Goal: Task Accomplishment & Management: Use online tool/utility

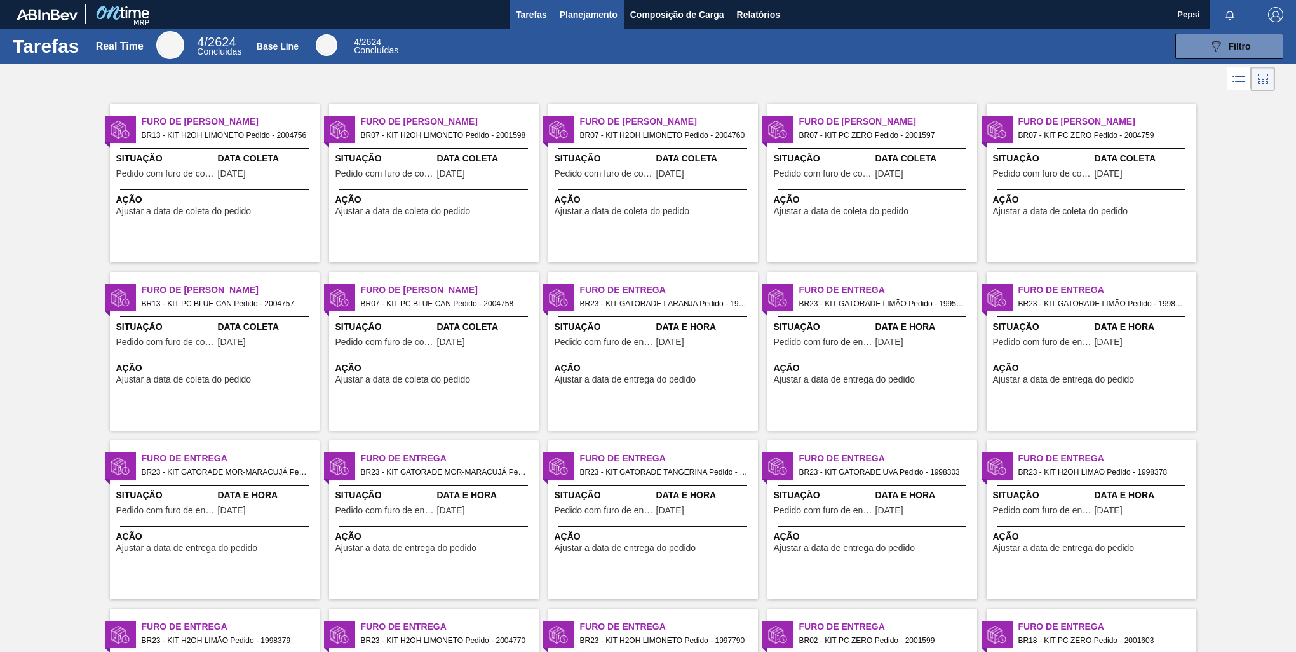
click at [576, 13] on span "Planejamento" at bounding box center [589, 14] width 58 height 15
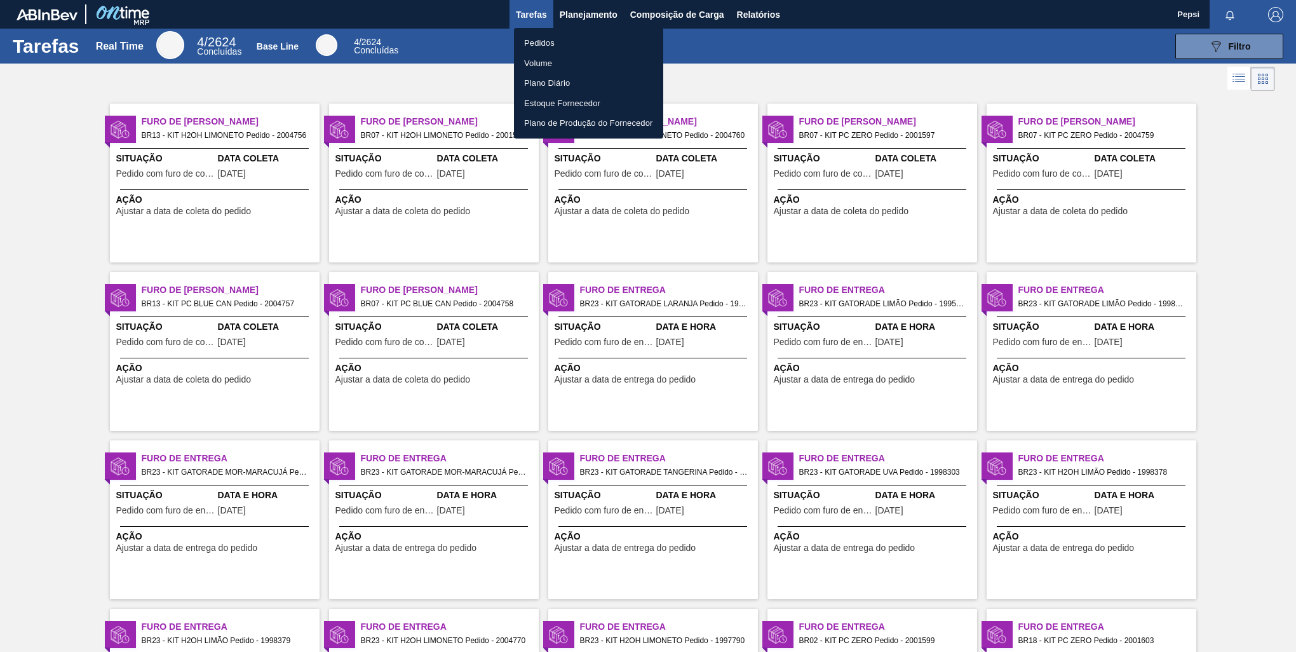
click at [554, 46] on li "Pedidos" at bounding box center [588, 43] width 149 height 20
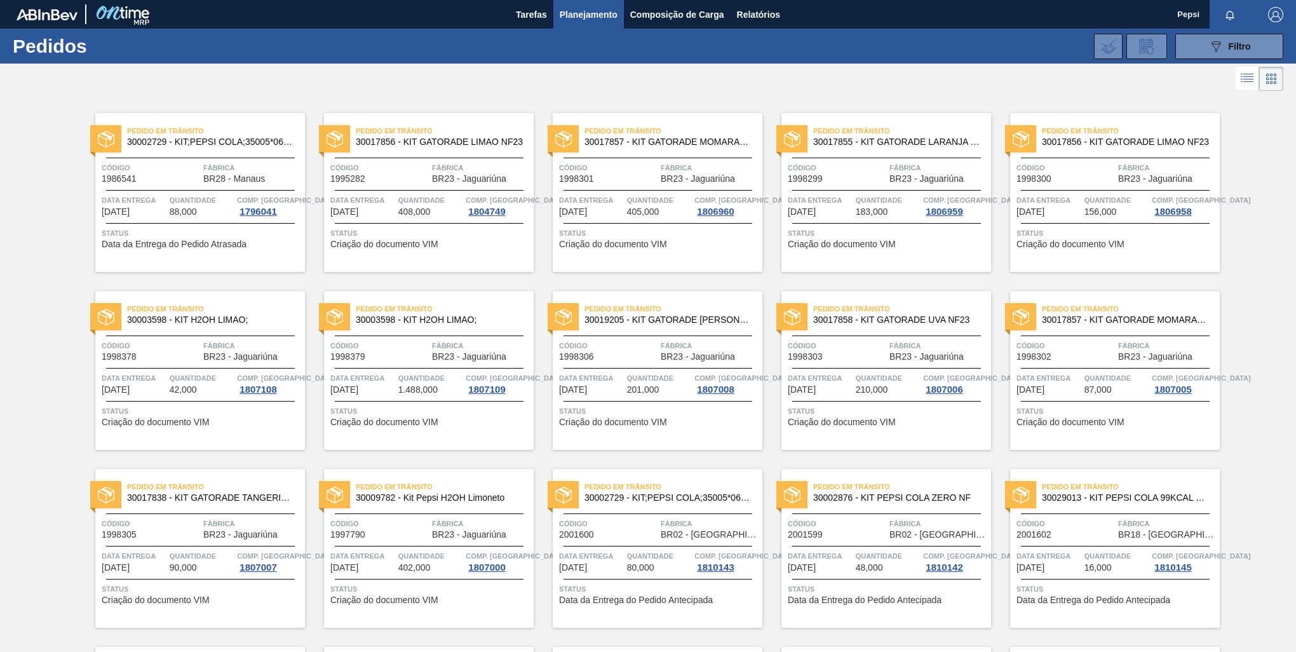
click at [546, 455] on div "Pedido em Trânsito 30002729 - KIT;PEPSI COLA;35005*06*02 NF Código 2001600 Fábr…" at bounding box center [647, 539] width 229 height 178
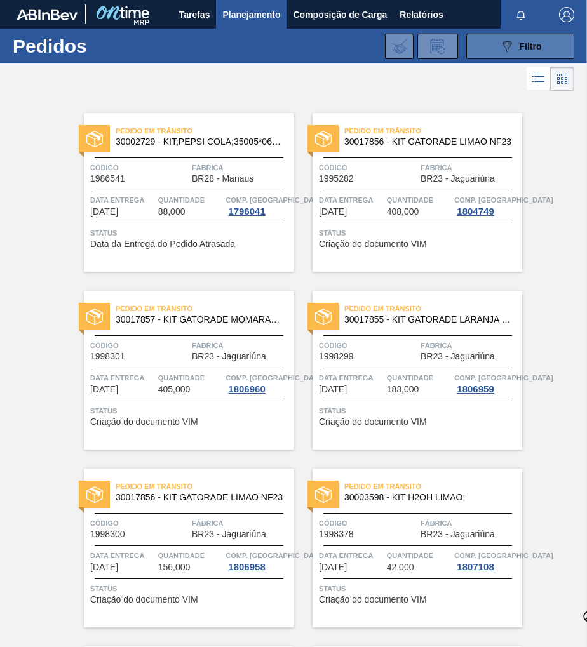
click at [534, 48] on span "Filtro" at bounding box center [531, 46] width 22 height 10
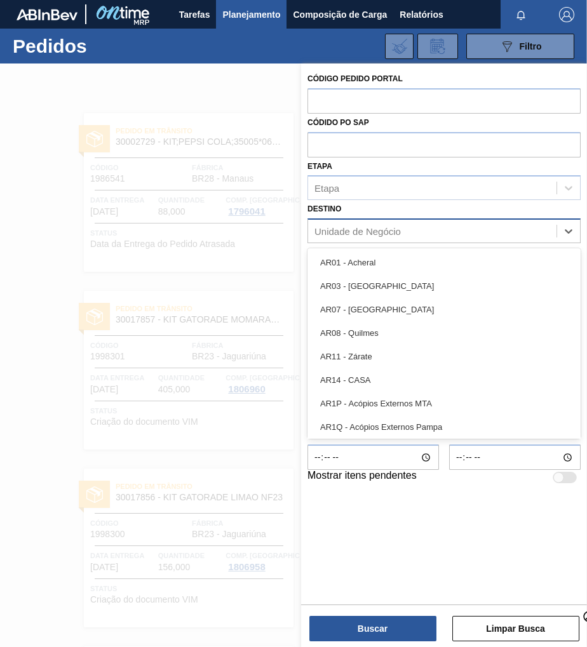
click at [376, 231] on div "Unidade de Negócio" at bounding box center [357, 231] width 86 height 11
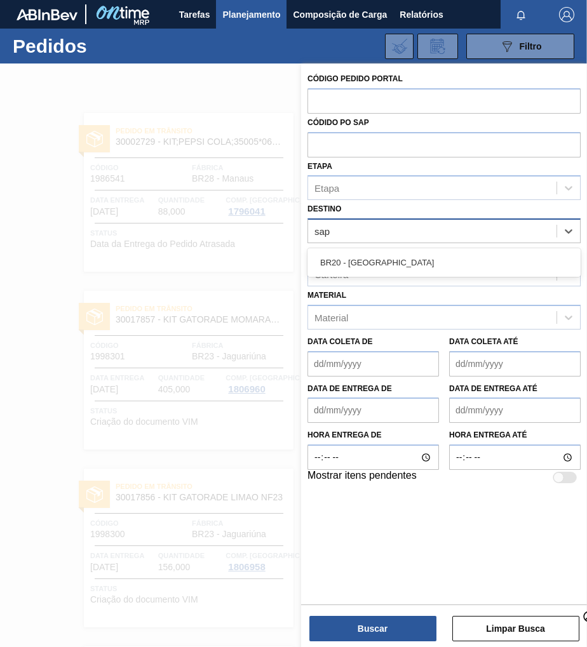
type input "sapu"
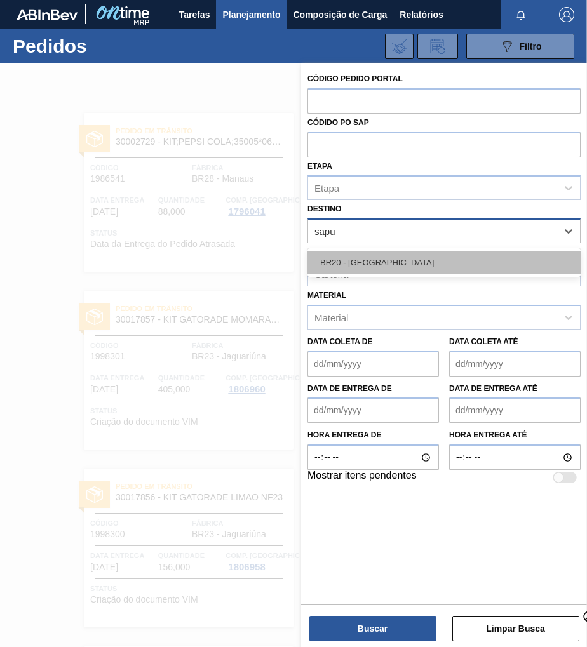
click at [377, 251] on div "BR20 - Sapucaia" at bounding box center [443, 262] width 273 height 23
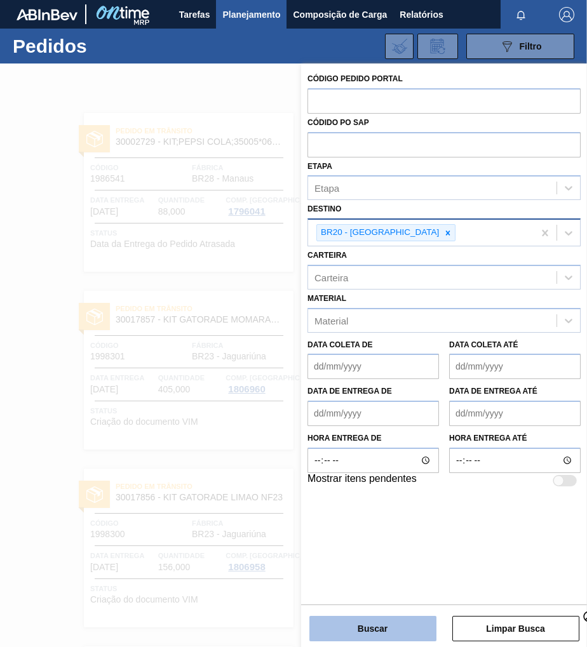
click at [391, 632] on button "Buscar" at bounding box center [372, 628] width 127 height 25
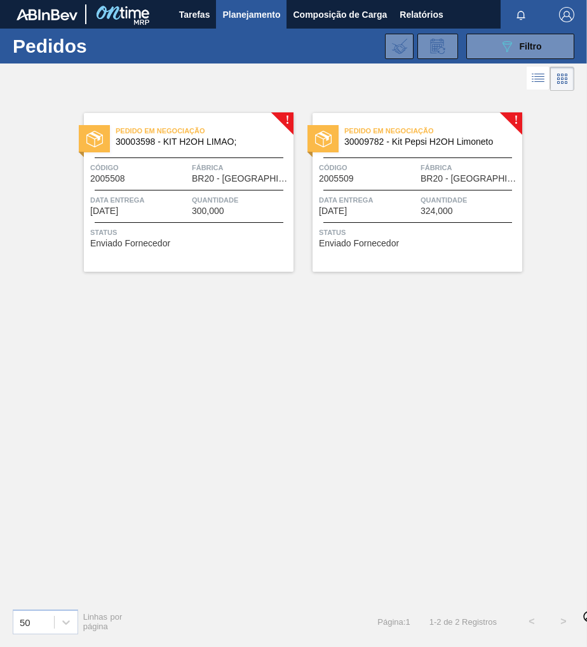
click at [218, 227] on span "Status" at bounding box center [190, 232] width 200 height 13
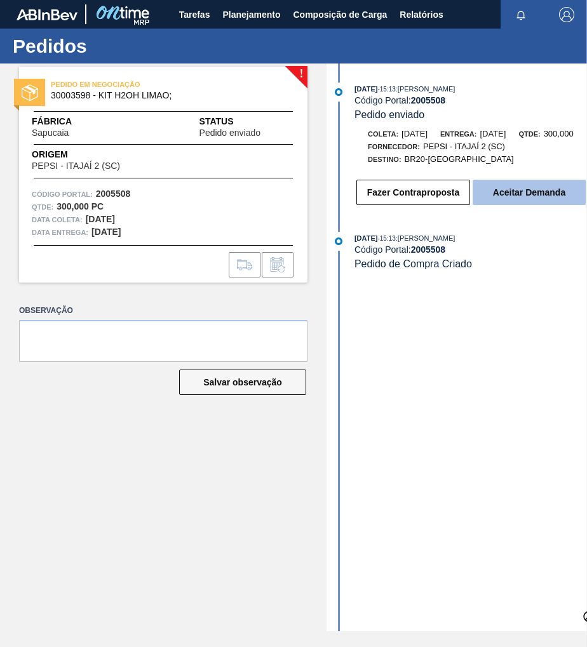
click at [518, 192] on button "Aceitar Demanda" at bounding box center [529, 192] width 113 height 25
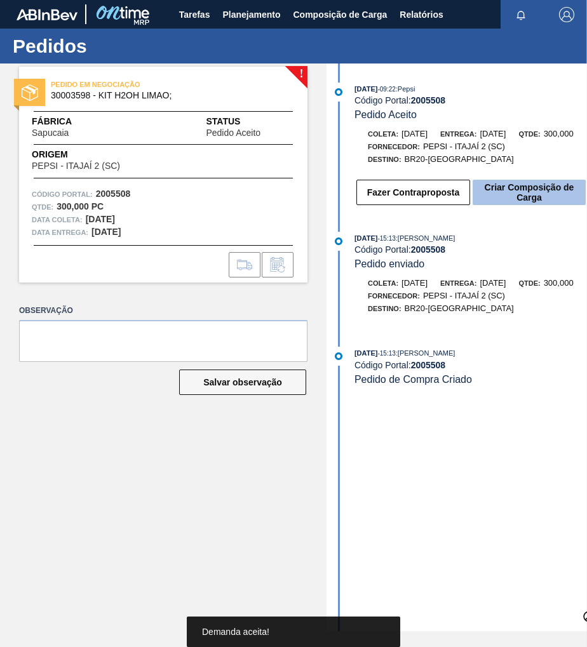
click at [533, 199] on button "Criar Composição de Carga" at bounding box center [529, 192] width 113 height 25
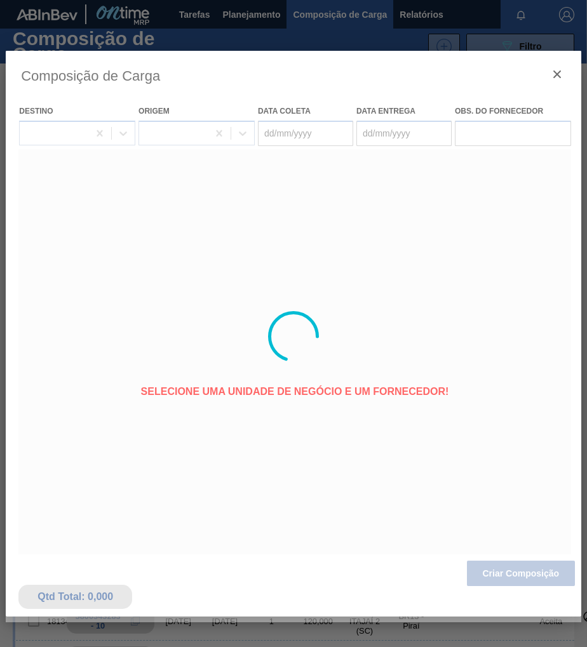
type coleta "[DATE]"
type entrega "13/08/2025"
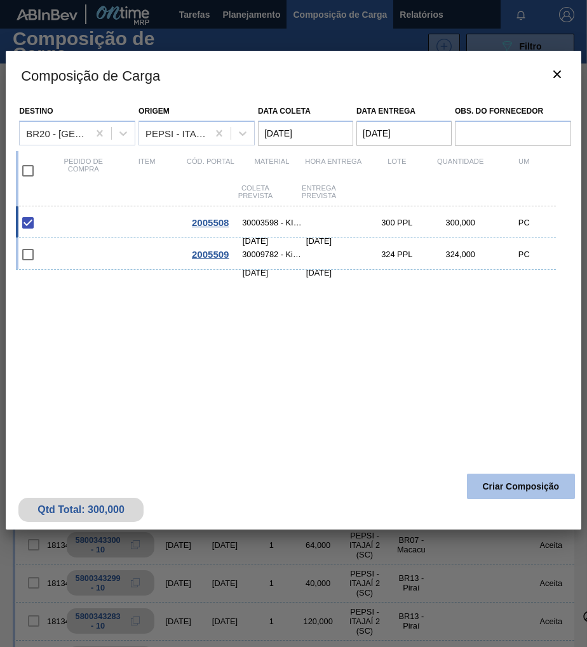
click at [496, 497] on button "Criar Composição" at bounding box center [521, 486] width 108 height 25
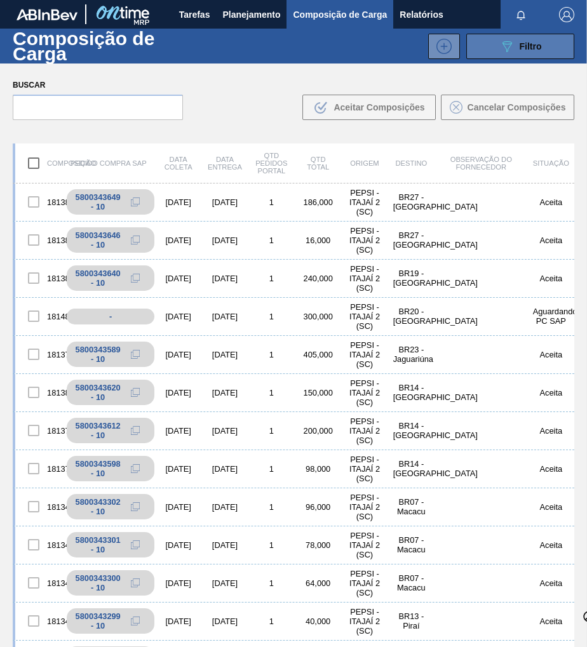
click at [536, 47] on span "Filtro" at bounding box center [531, 46] width 22 height 10
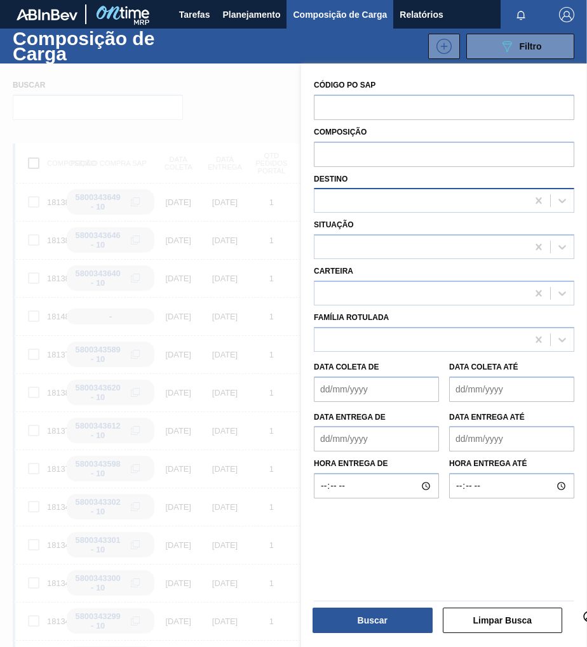
click at [338, 200] on div at bounding box center [420, 201] width 213 height 18
type input "sapuca"
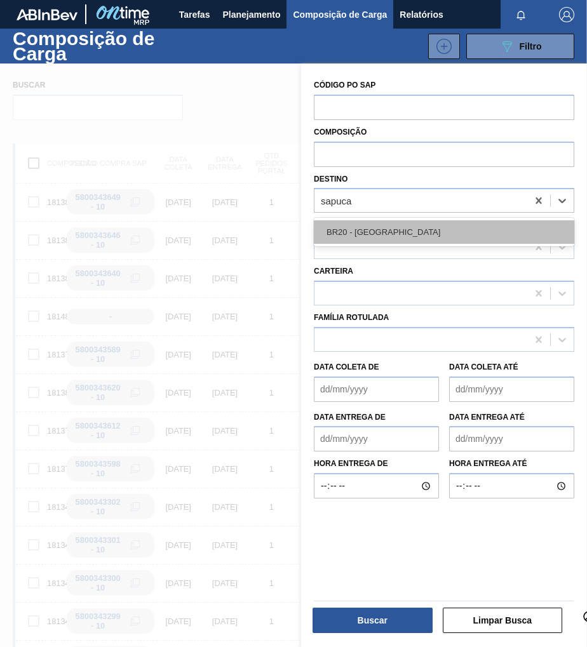
click at [337, 224] on div "BR20 - Sapucaia" at bounding box center [444, 231] width 260 height 23
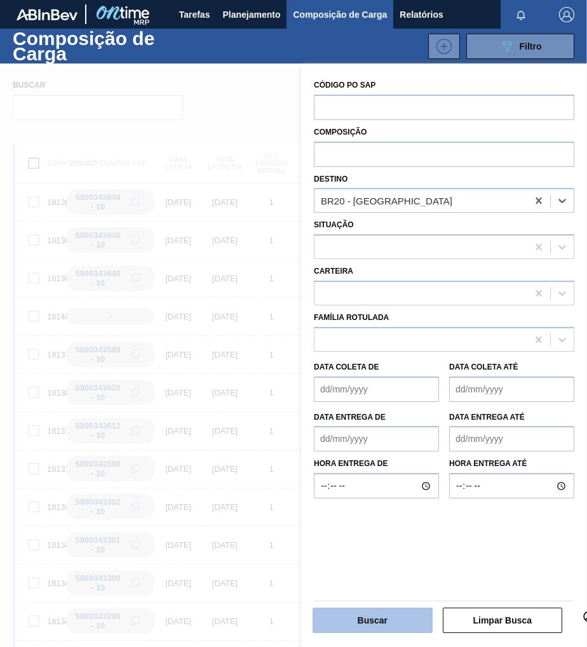
click at [396, 627] on button "Buscar" at bounding box center [372, 620] width 120 height 25
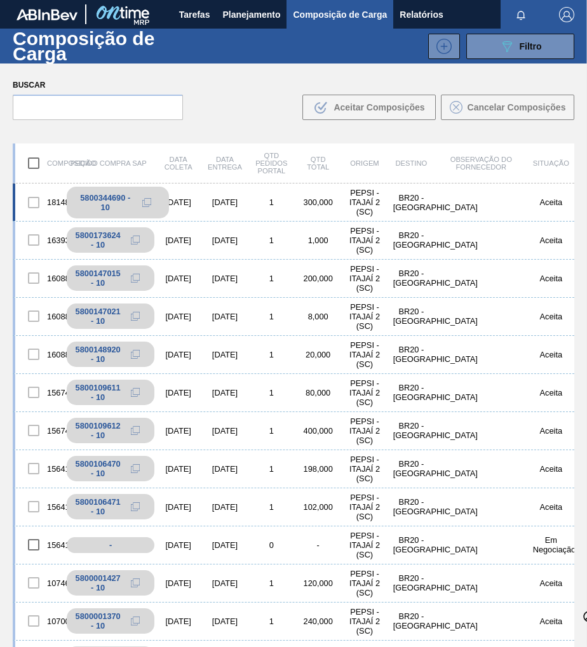
click at [146, 200] on icon at bounding box center [146, 202] width 9 height 9
click at [241, 15] on span "Planejamento" at bounding box center [251, 14] width 58 height 15
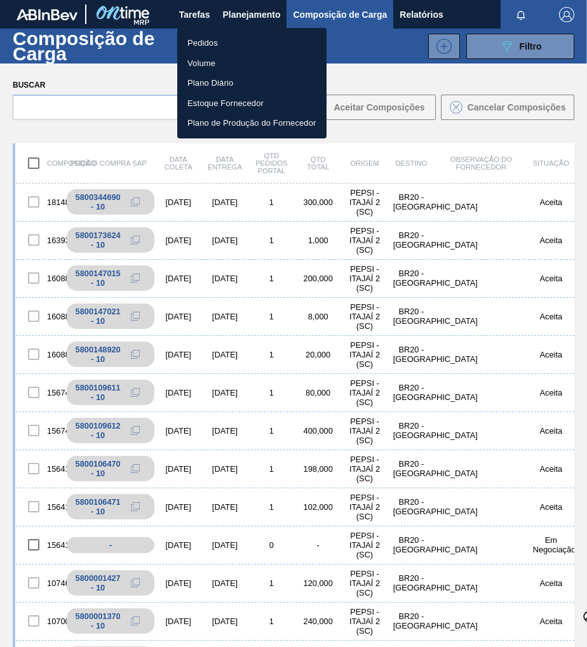
click at [192, 50] on li "Pedidos" at bounding box center [251, 43] width 149 height 20
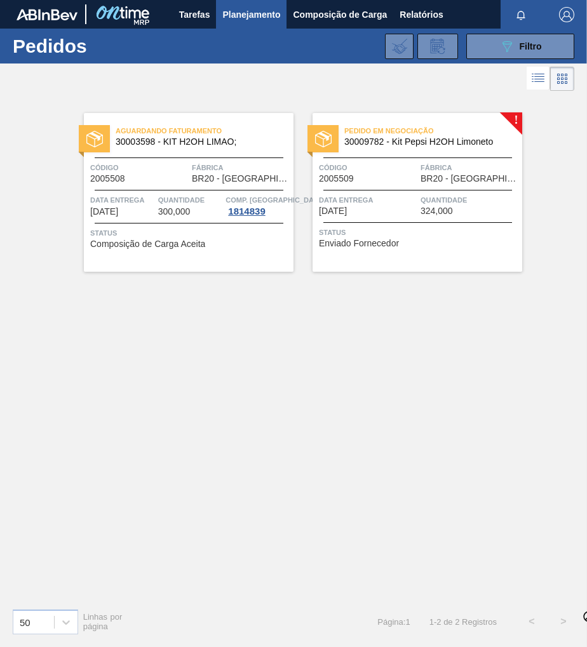
click at [427, 205] on span "Quantidade" at bounding box center [469, 200] width 98 height 13
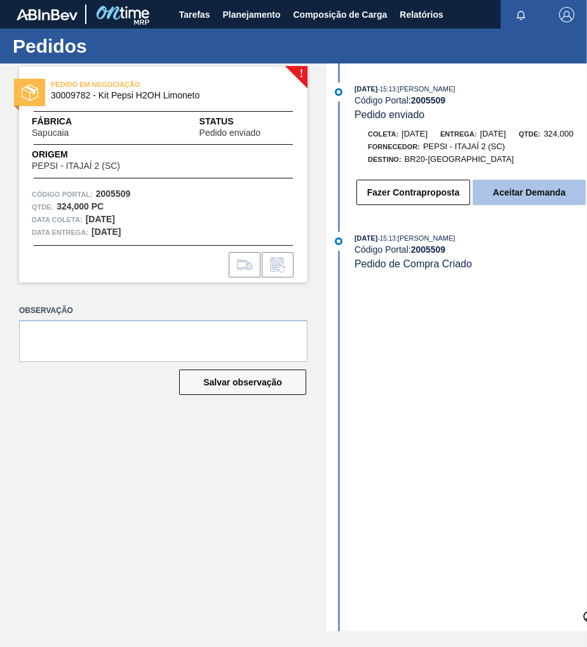
click at [531, 194] on button "Aceitar Demanda" at bounding box center [529, 192] width 113 height 25
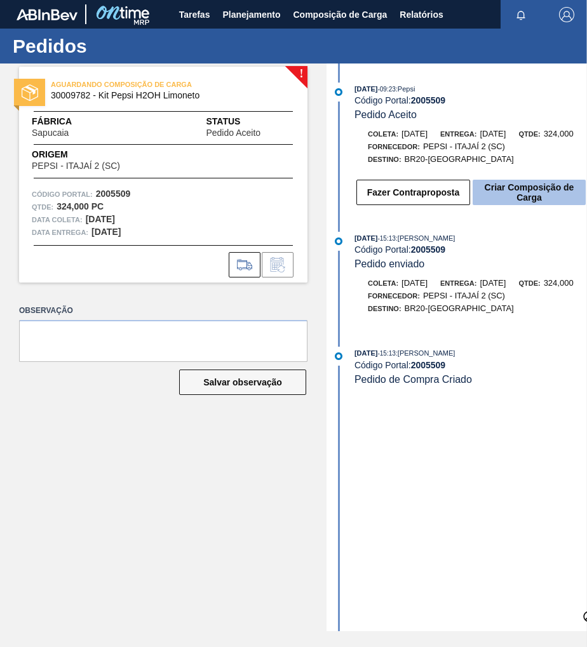
click at [527, 199] on button "Criar Composição de Carga" at bounding box center [529, 192] width 113 height 25
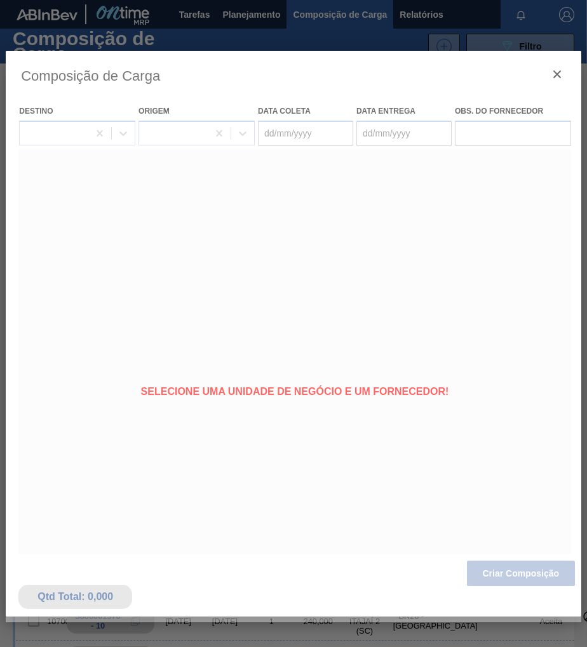
type coleta "[DATE]"
type entrega "13/08/2025"
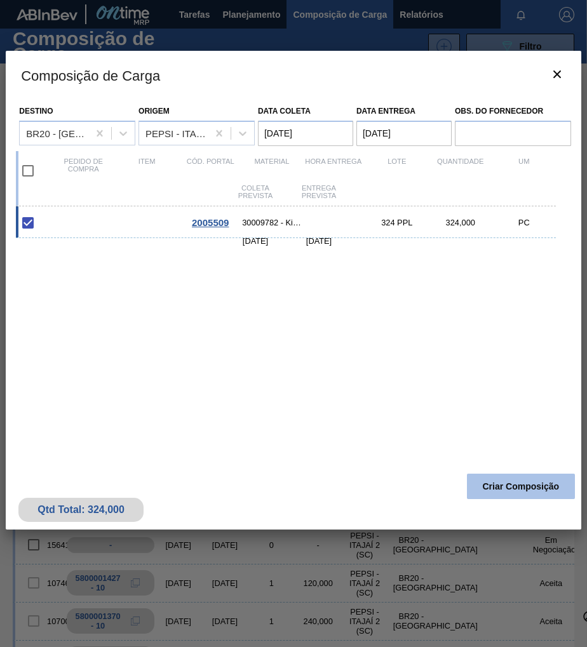
click at [526, 478] on button "Criar Composição" at bounding box center [521, 486] width 108 height 25
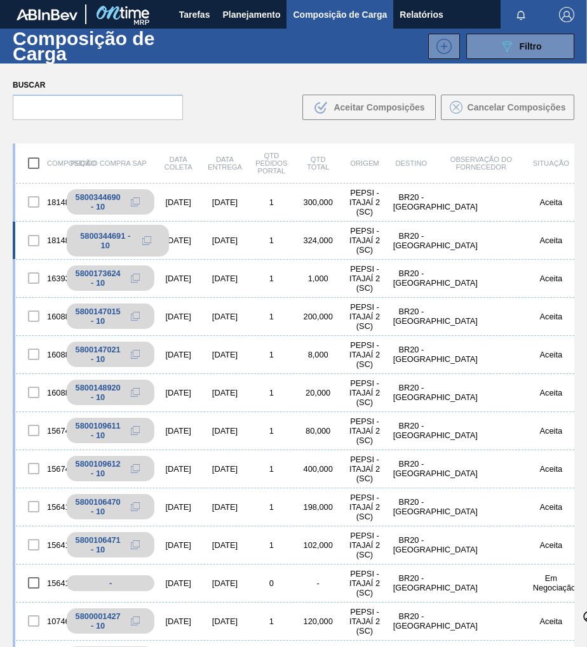
click at [147, 242] on icon at bounding box center [146, 240] width 9 height 9
click at [253, 11] on span "Planejamento" at bounding box center [251, 14] width 58 height 15
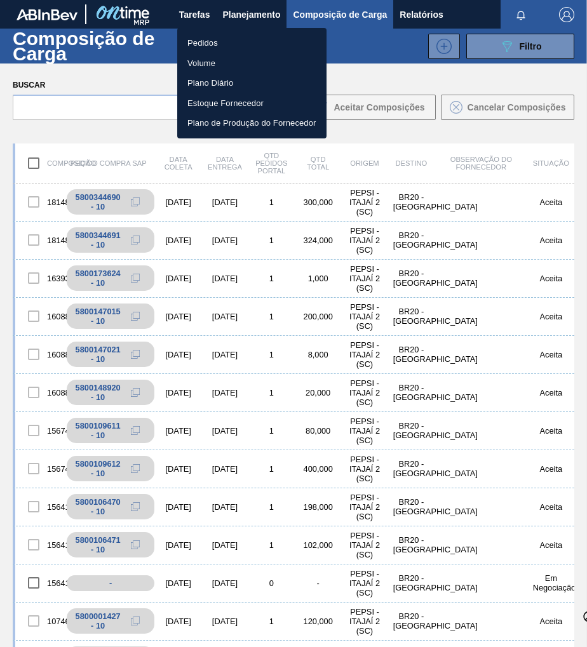
click at [203, 43] on li "Pedidos" at bounding box center [251, 43] width 149 height 20
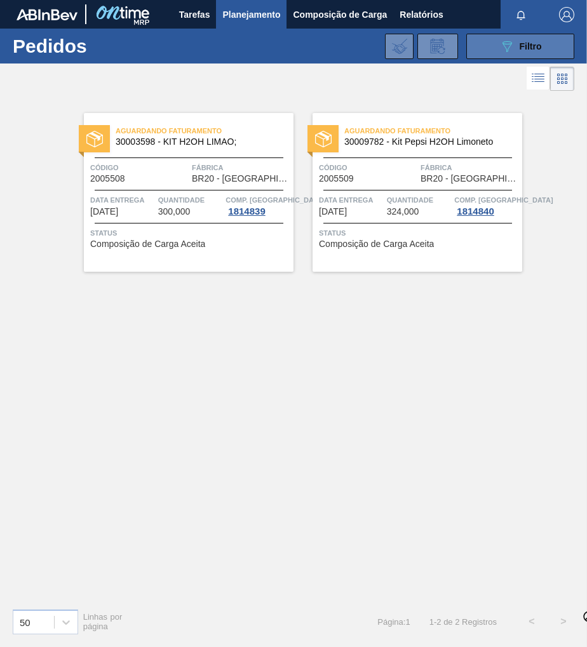
click at [533, 39] on div "089F7B8B-B2A5-4AFE-B5C0-19BA573D28AC Filtro" at bounding box center [520, 46] width 43 height 15
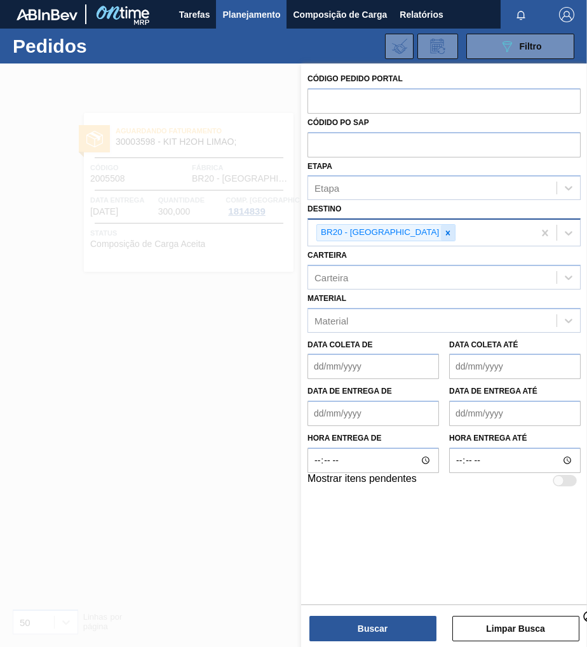
click at [443, 231] on icon at bounding box center [447, 233] width 9 height 9
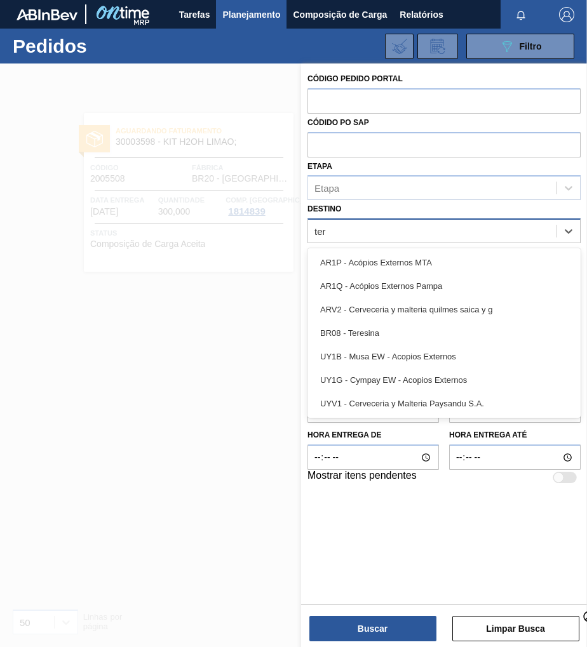
type input "tere"
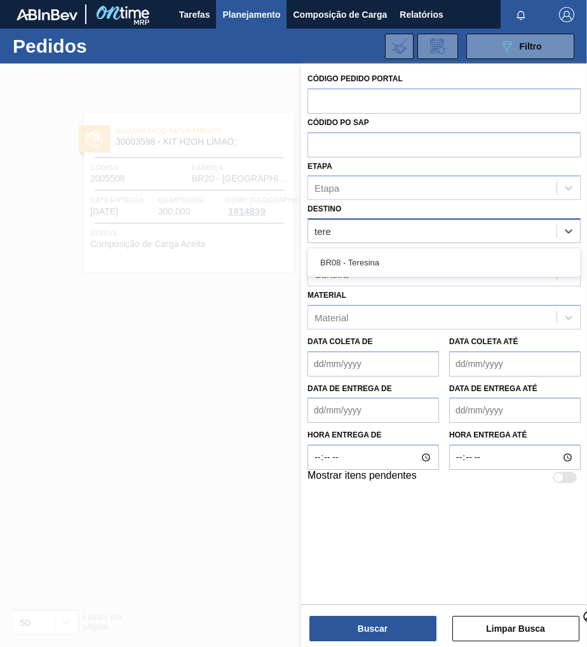
drag, startPoint x: 375, startPoint y: 256, endPoint x: 340, endPoint y: 296, distance: 53.1
click at [375, 257] on div "BR08 - Teresina" at bounding box center [443, 262] width 273 height 23
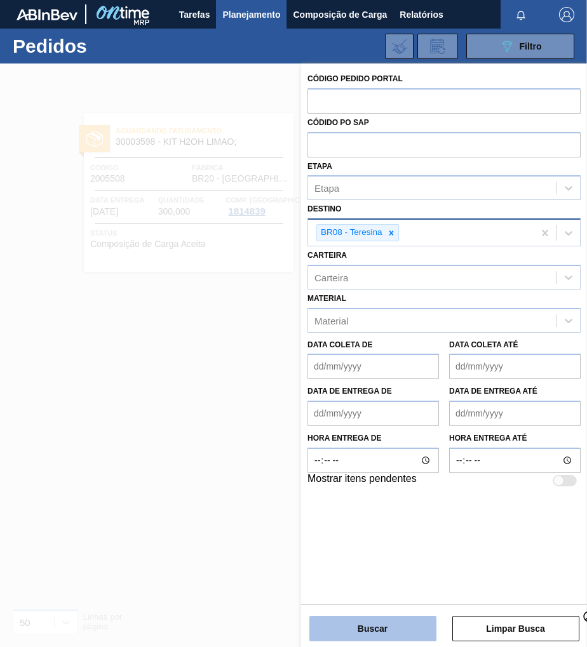
click at [347, 628] on button "Buscar" at bounding box center [372, 628] width 127 height 25
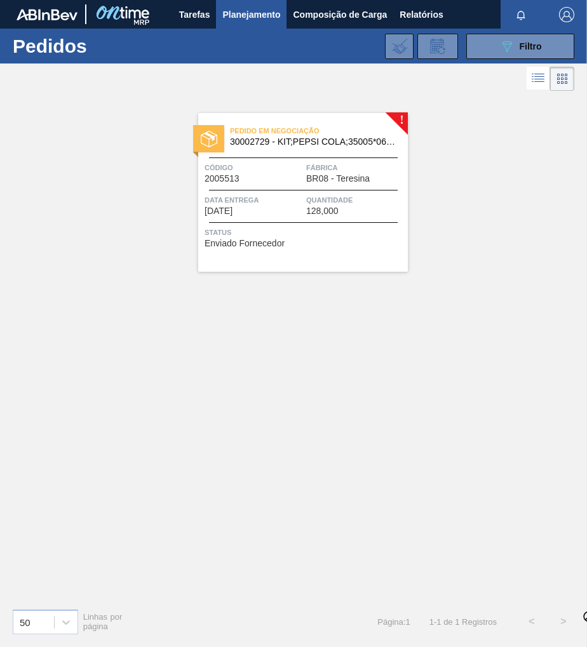
click at [301, 213] on div "Data entrega 19/08/2025" at bounding box center [254, 205] width 98 height 22
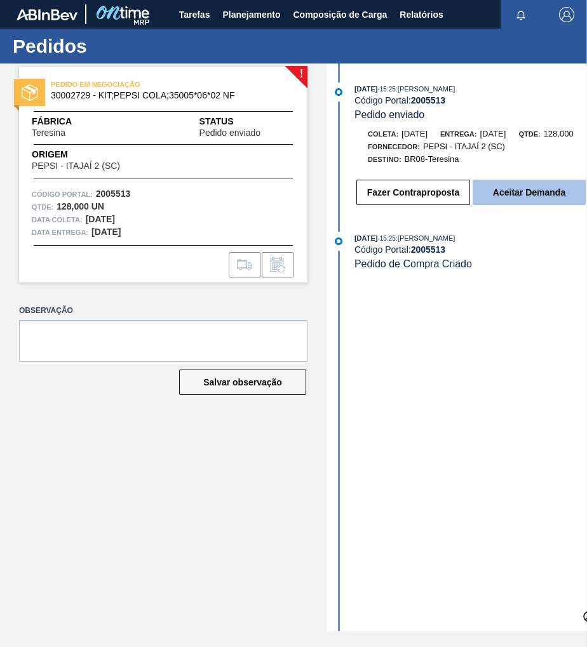
click at [524, 198] on button "Aceitar Demanda" at bounding box center [529, 192] width 113 height 25
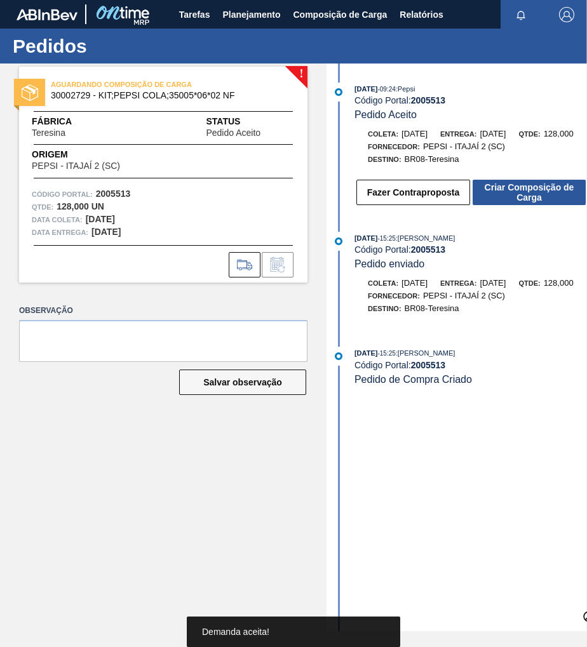
click at [524, 198] on button "Criar Composição de Carga" at bounding box center [529, 192] width 113 height 25
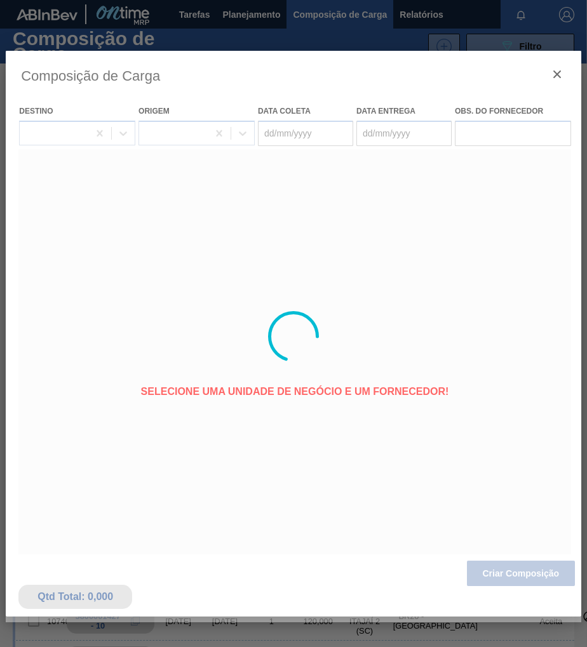
type coleta "[DATE]"
type entrega "19/08/2025"
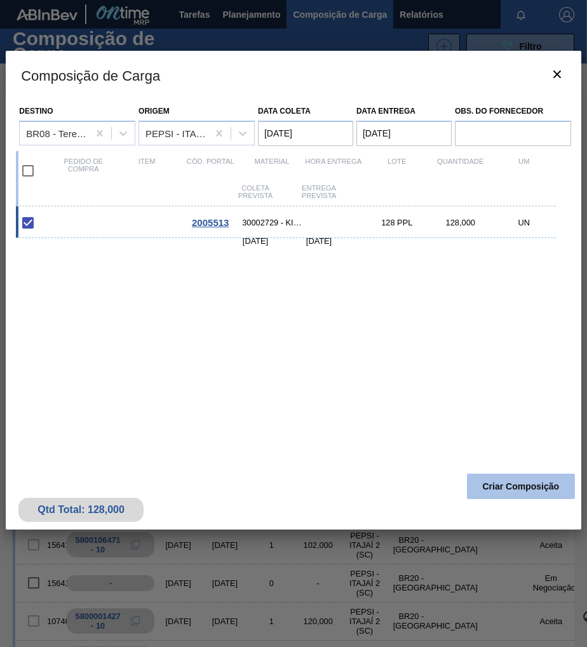
click at [513, 485] on button "Criar Composição" at bounding box center [521, 486] width 108 height 25
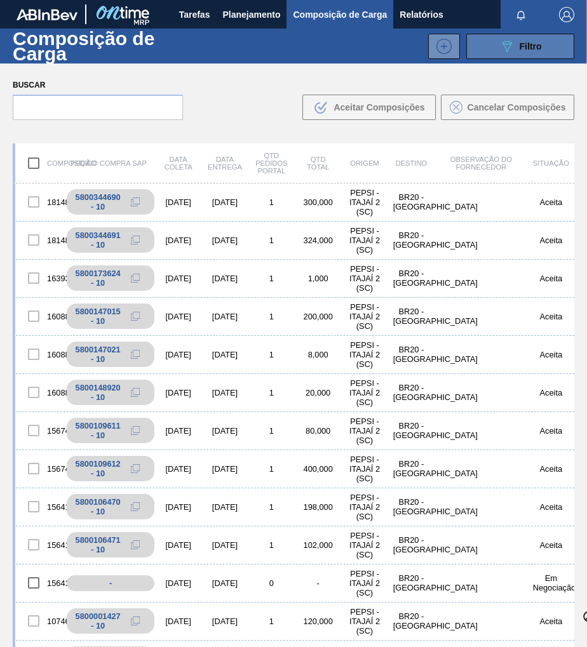
click at [542, 43] on button "089F7B8B-B2A5-4AFE-B5C0-19BA573D28AC Filtro" at bounding box center [520, 46] width 108 height 25
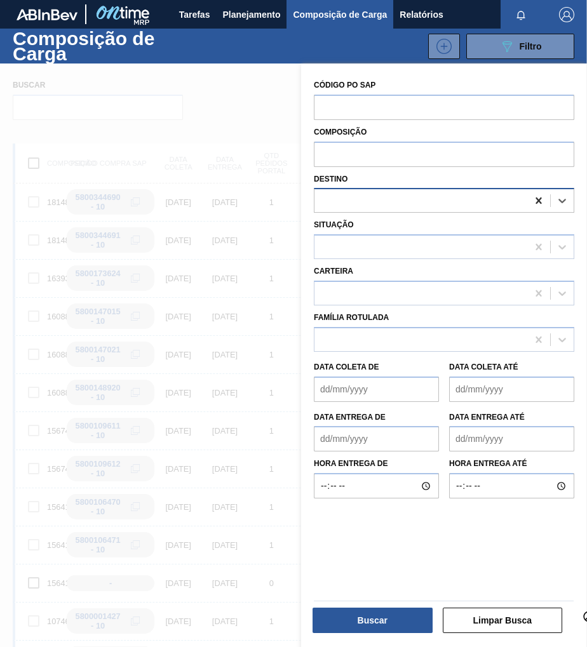
click at [537, 197] on icon at bounding box center [538, 200] width 13 height 13
type input "tere"
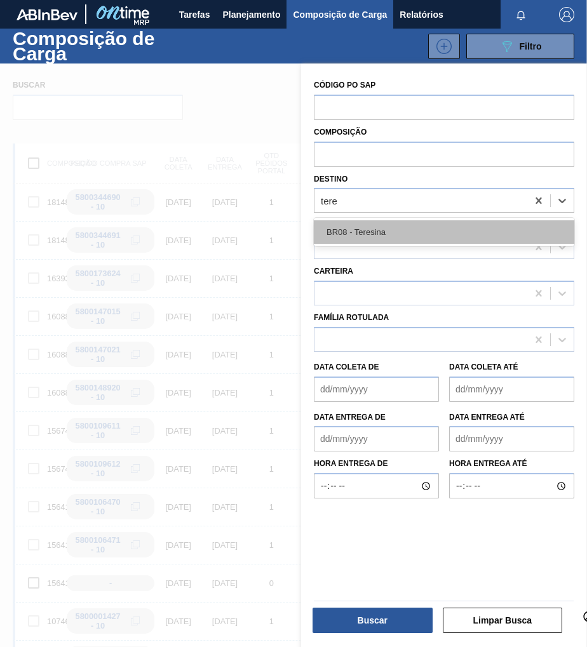
click at [431, 241] on div "BR08 - Teresina" at bounding box center [444, 231] width 260 height 23
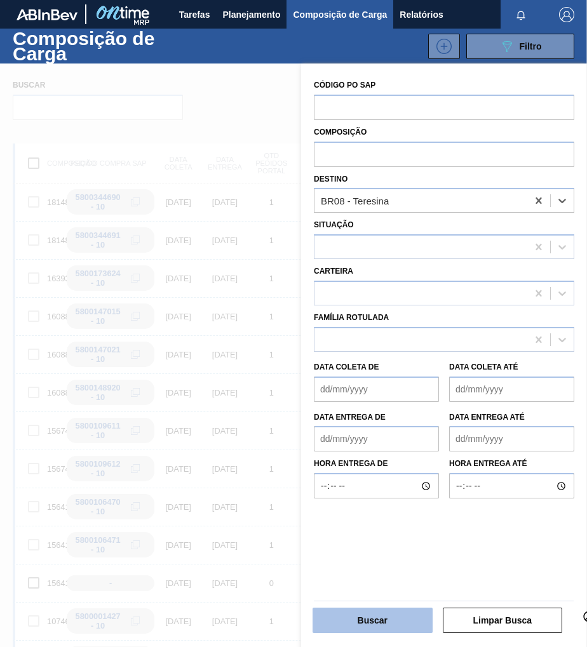
click at [387, 619] on button "Buscar" at bounding box center [372, 620] width 120 height 25
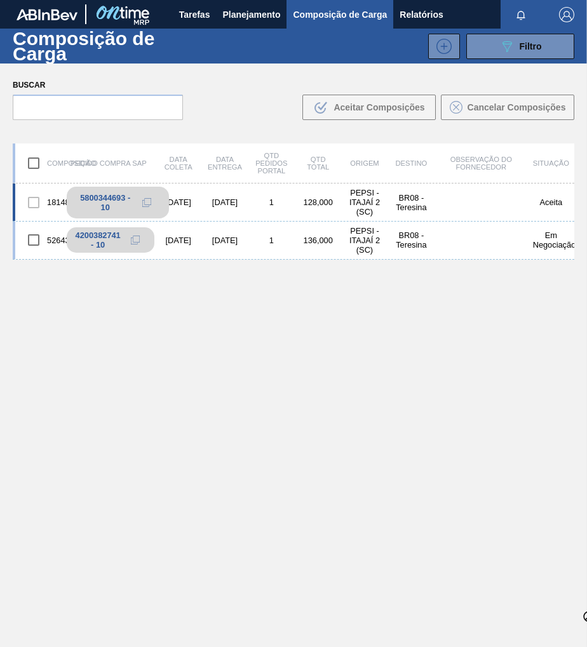
click at [145, 200] on icon at bounding box center [146, 202] width 9 height 9
click at [240, 20] on span "Planejamento" at bounding box center [251, 14] width 58 height 15
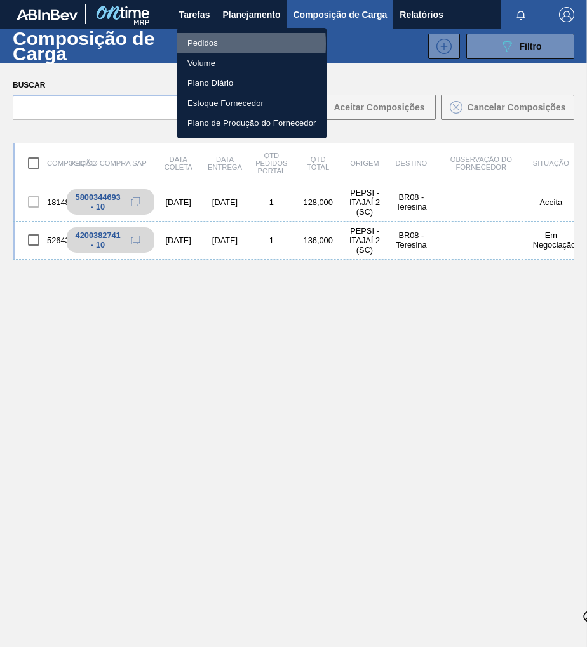
click at [203, 44] on li "Pedidos" at bounding box center [251, 43] width 149 height 20
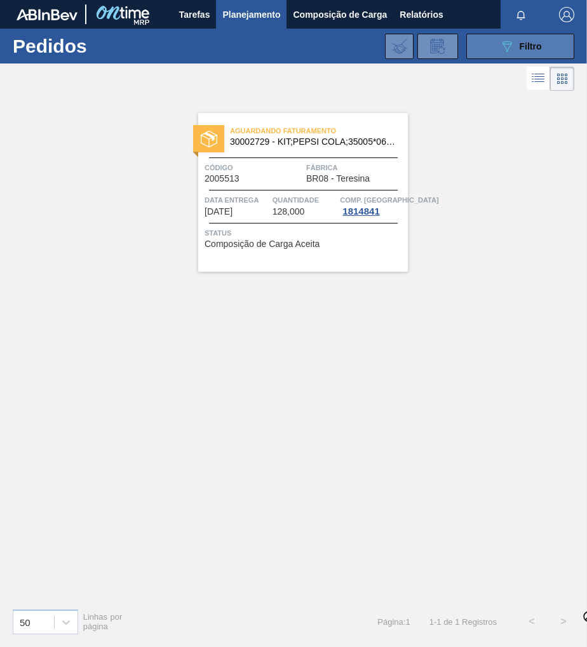
click at [525, 49] on span "Filtro" at bounding box center [531, 46] width 22 height 10
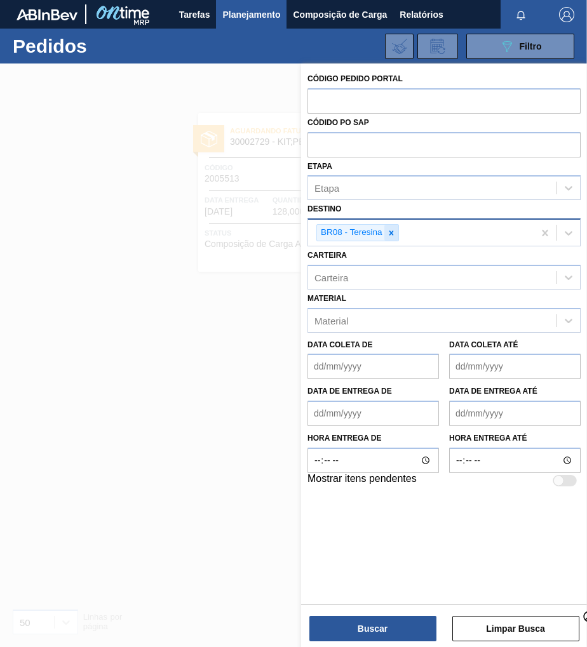
click at [391, 230] on icon at bounding box center [391, 233] width 9 height 9
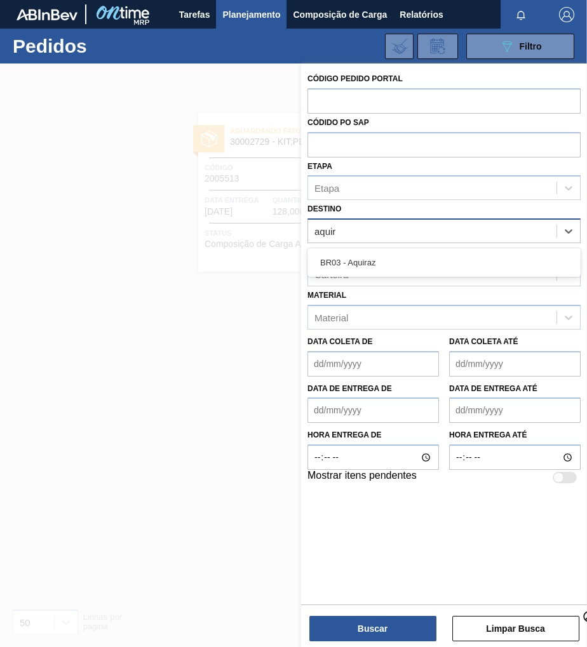
type input "aquira"
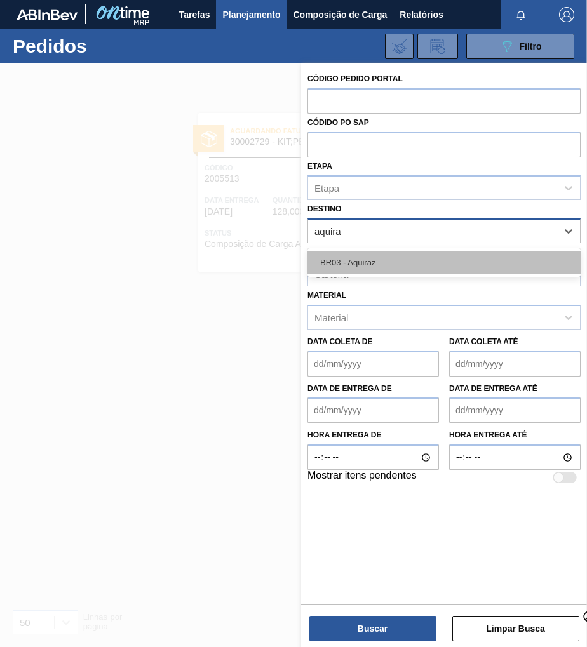
click at [414, 256] on div "BR03 - Aquiraz" at bounding box center [443, 262] width 273 height 23
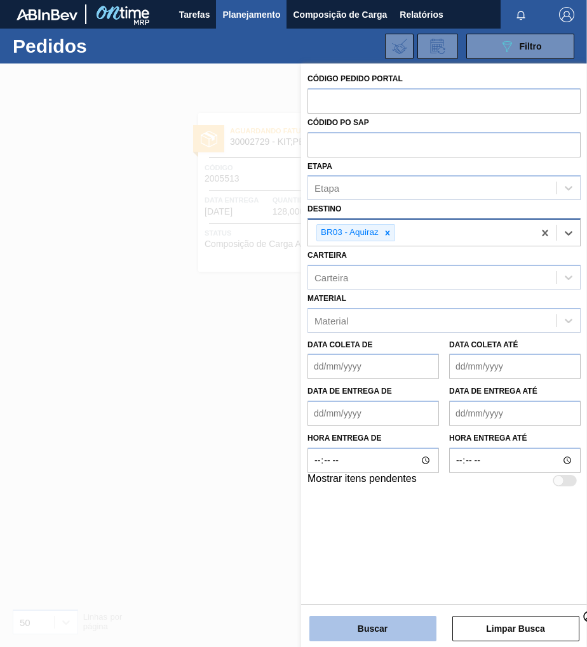
click at [386, 621] on button "Buscar" at bounding box center [372, 628] width 127 height 25
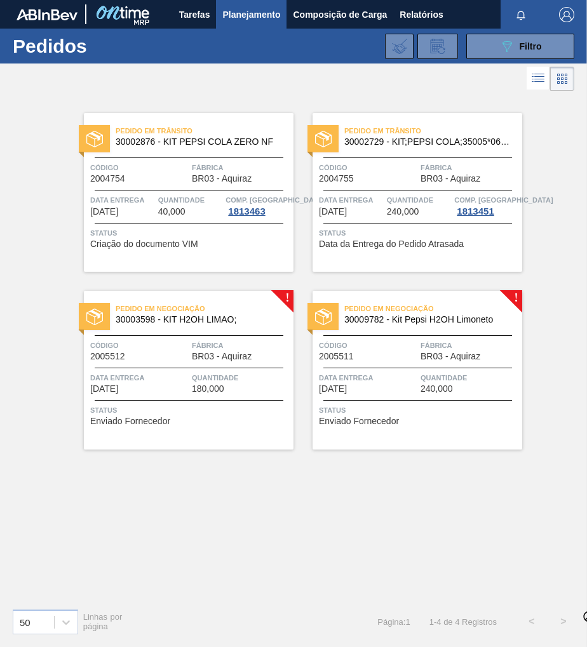
click at [205, 373] on span "Quantidade" at bounding box center [241, 378] width 98 height 13
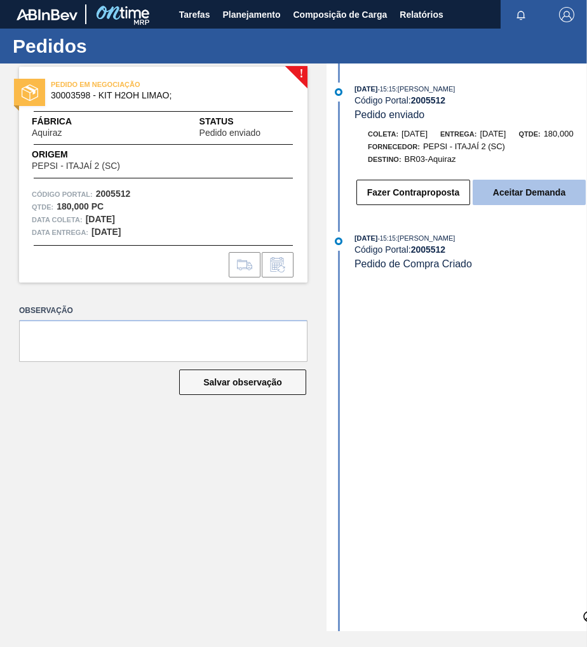
click at [514, 199] on button "Aceitar Demanda" at bounding box center [529, 192] width 113 height 25
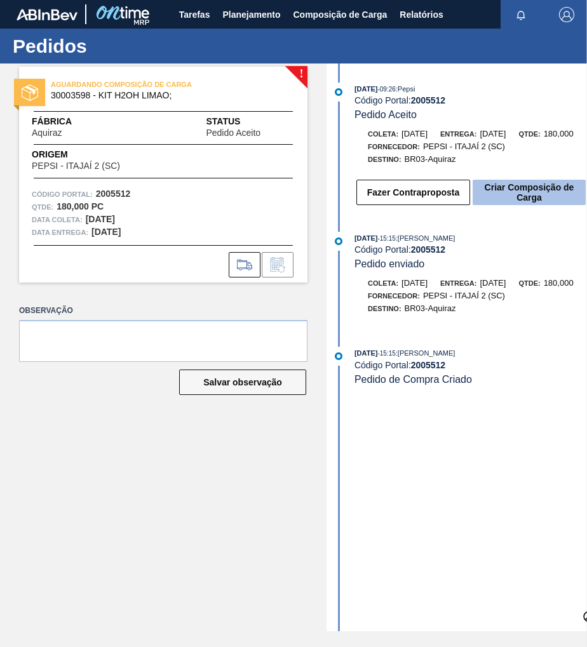
click at [518, 199] on button "Criar Composição de Carga" at bounding box center [529, 192] width 113 height 25
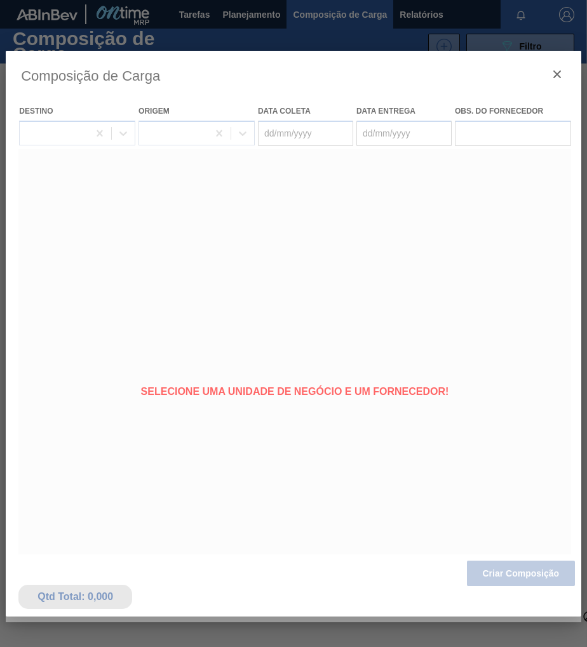
type coleta "[DATE]"
type entrega "[DATE]"
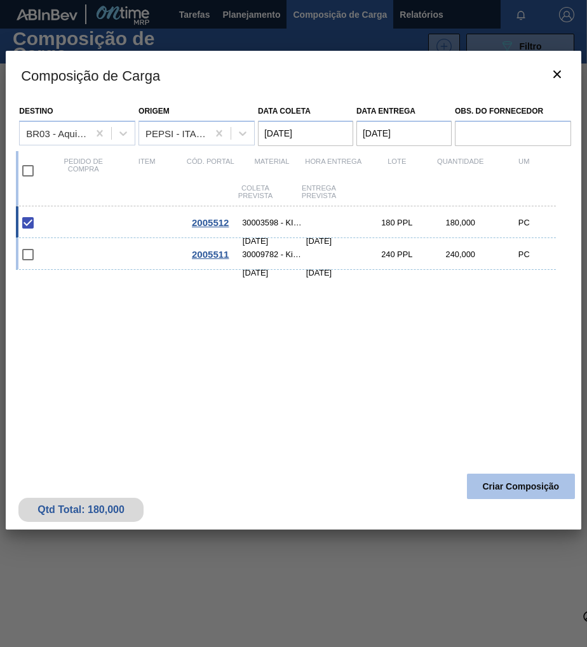
click at [506, 481] on button "Criar Composição" at bounding box center [521, 486] width 108 height 25
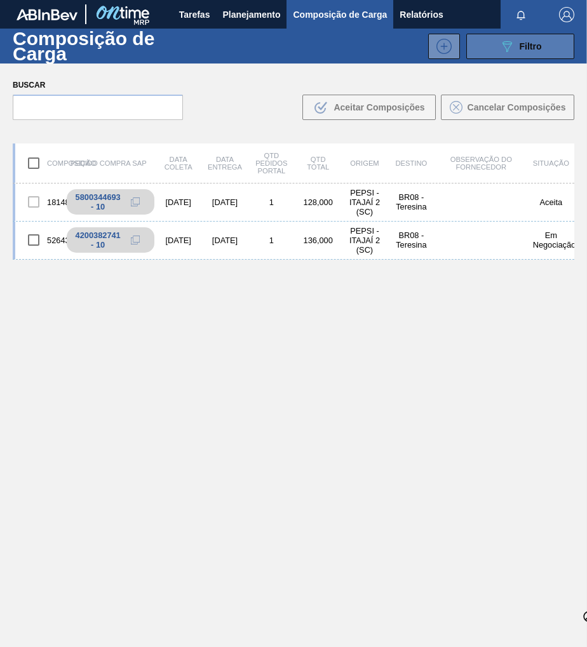
click at [527, 53] on div "089F7B8B-B2A5-4AFE-B5C0-19BA573D28AC Filtro" at bounding box center [520, 46] width 43 height 15
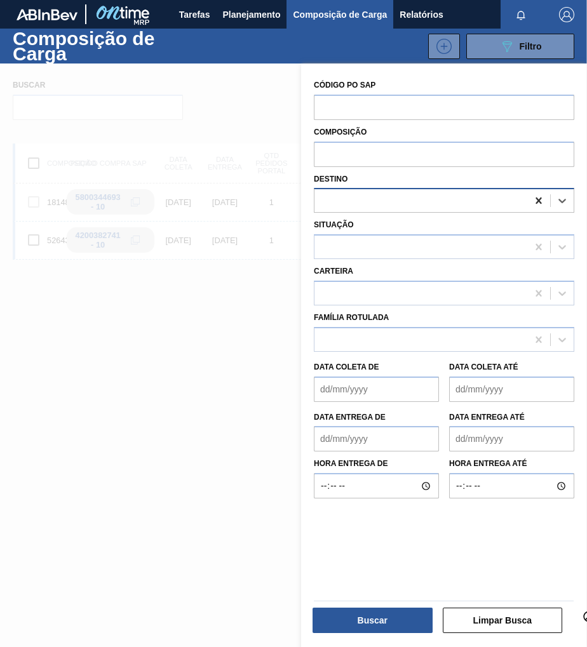
click at [532, 202] on icon at bounding box center [538, 200] width 13 height 13
type input "aqui"
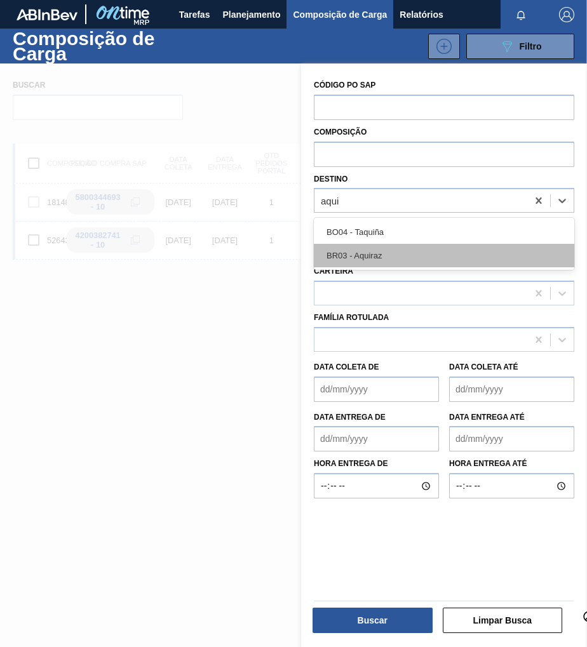
click at [436, 253] on div "BR03 - Aquiraz" at bounding box center [444, 255] width 260 height 23
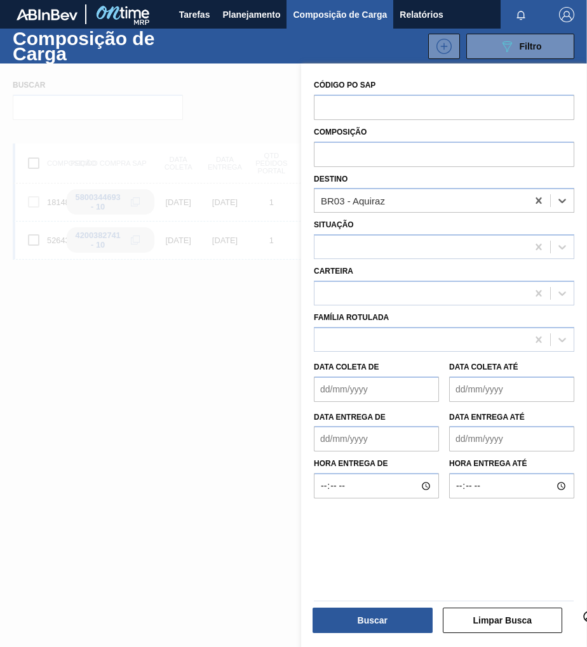
click at [358, 607] on div "Buscar" at bounding box center [374, 621] width 130 height 28
click at [357, 614] on button "Buscar" at bounding box center [372, 620] width 120 height 25
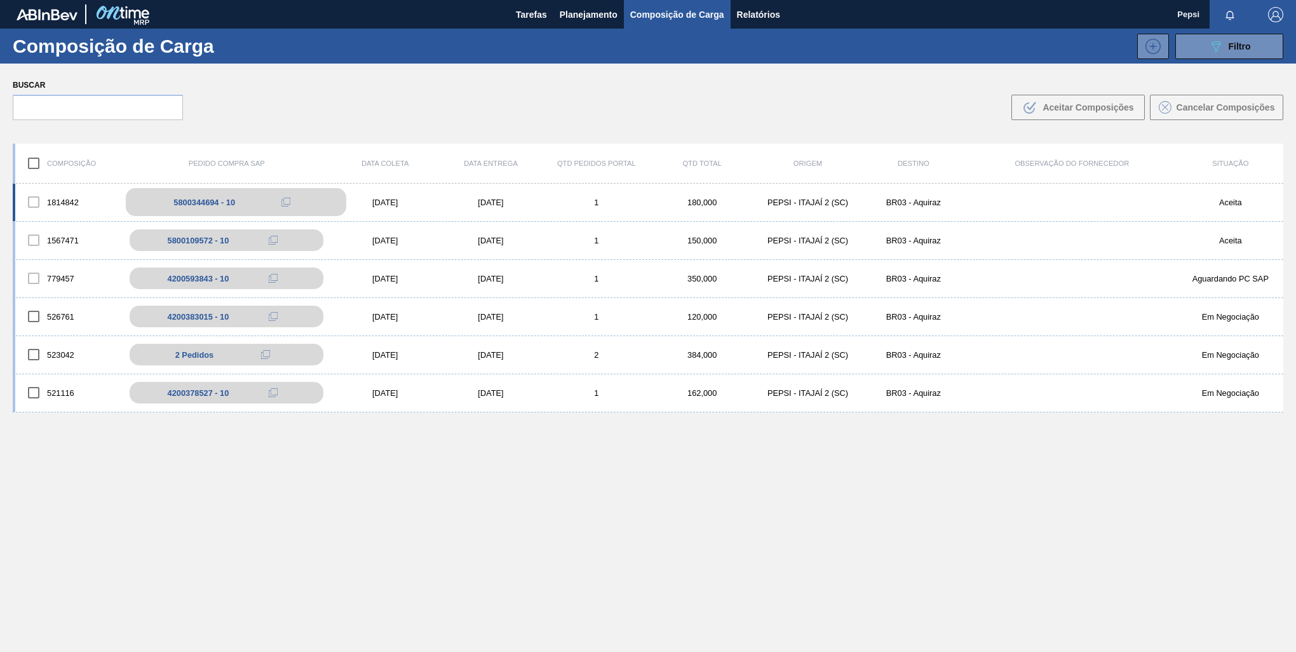
click at [286, 202] on icon at bounding box center [285, 202] width 9 height 9
click at [576, 19] on span "Planejamento" at bounding box center [589, 14] width 58 height 15
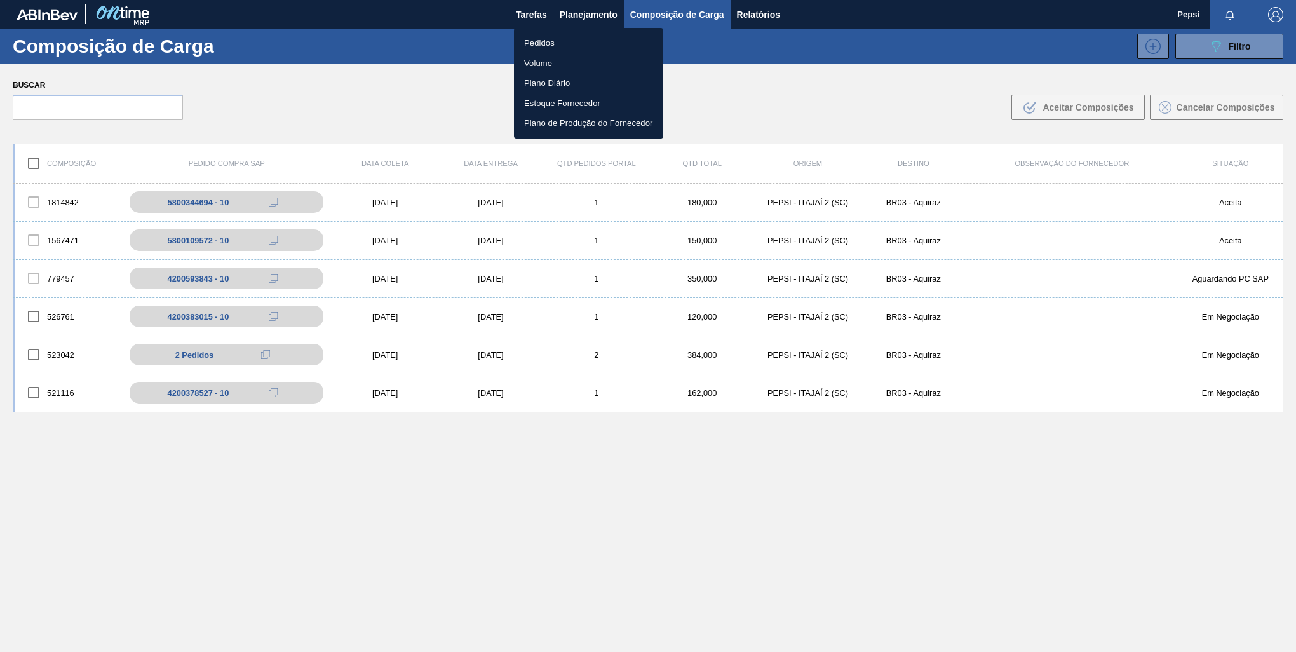
click at [547, 41] on li "Pedidos" at bounding box center [588, 43] width 149 height 20
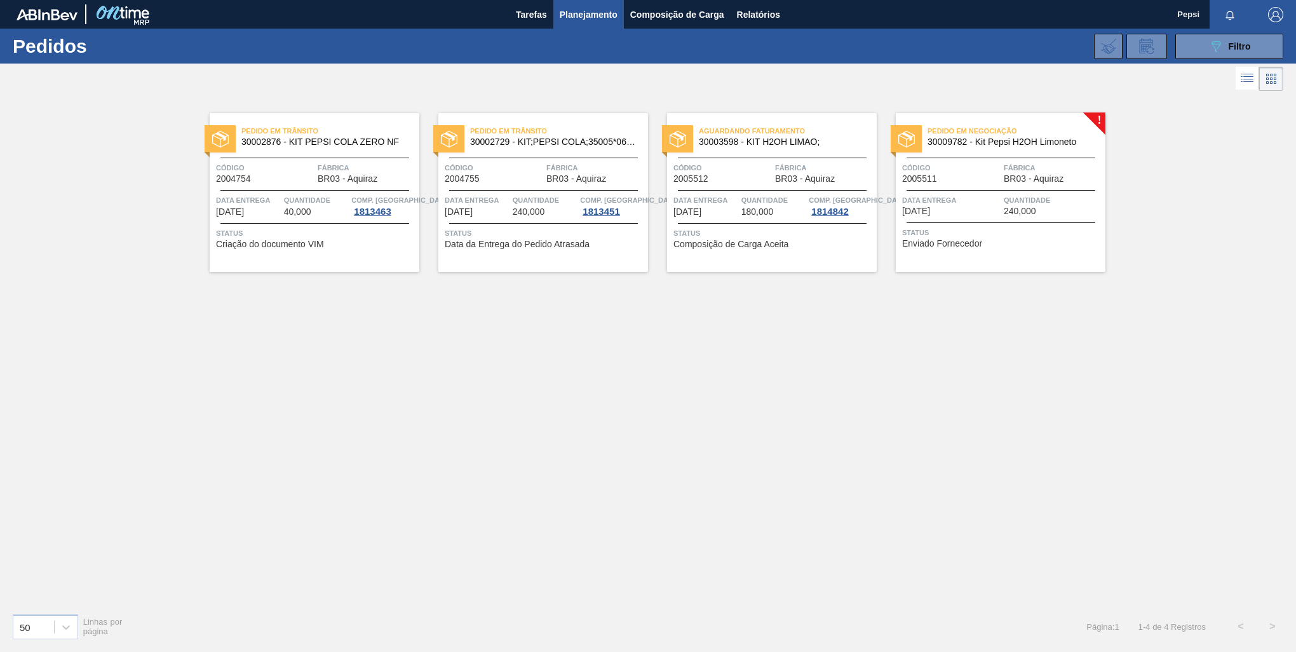
click at [1005, 222] on div at bounding box center [1000, 222] width 189 height 1
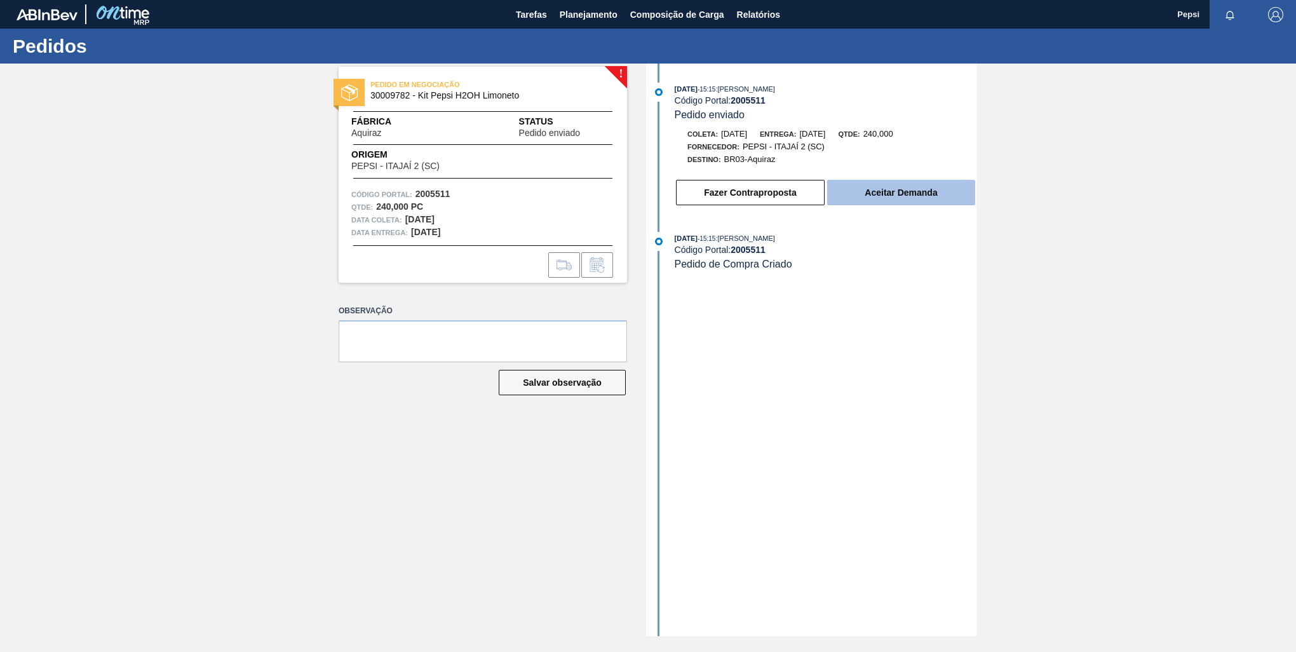
click at [903, 197] on button "Aceitar Demanda" at bounding box center [901, 192] width 148 height 25
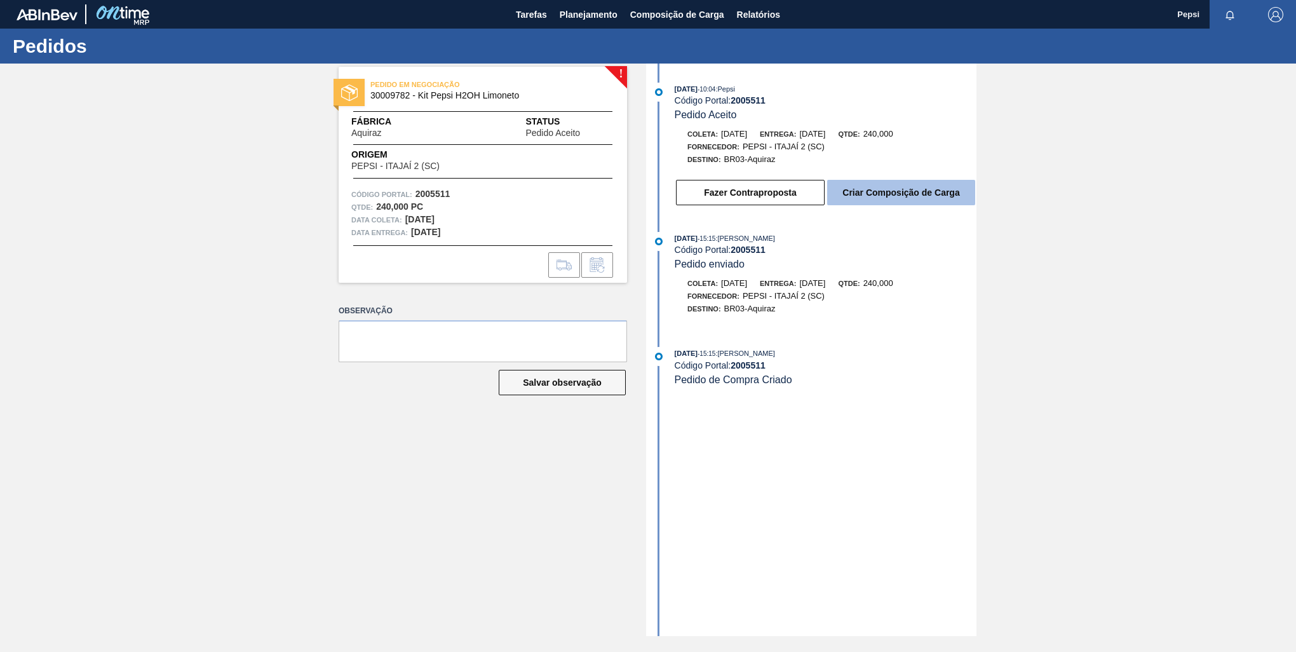
click at [895, 196] on button "Criar Composição de Carga" at bounding box center [901, 192] width 148 height 25
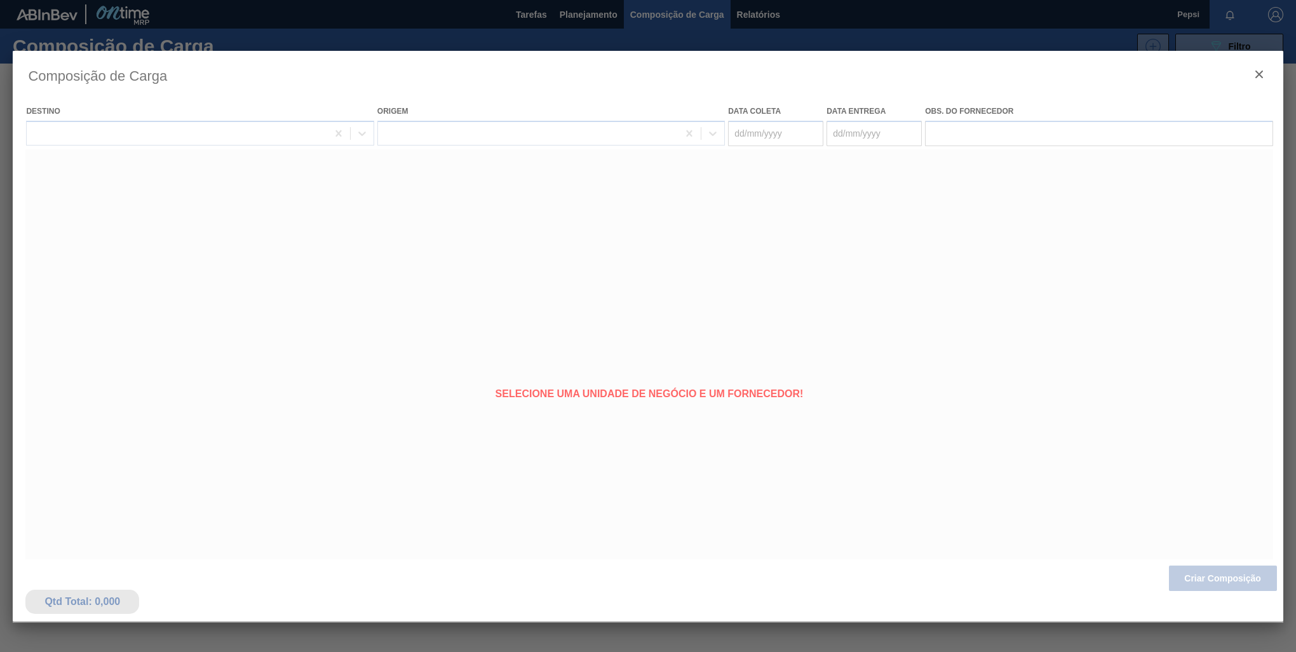
type coleta "[DATE]"
type entrega "[DATE]"
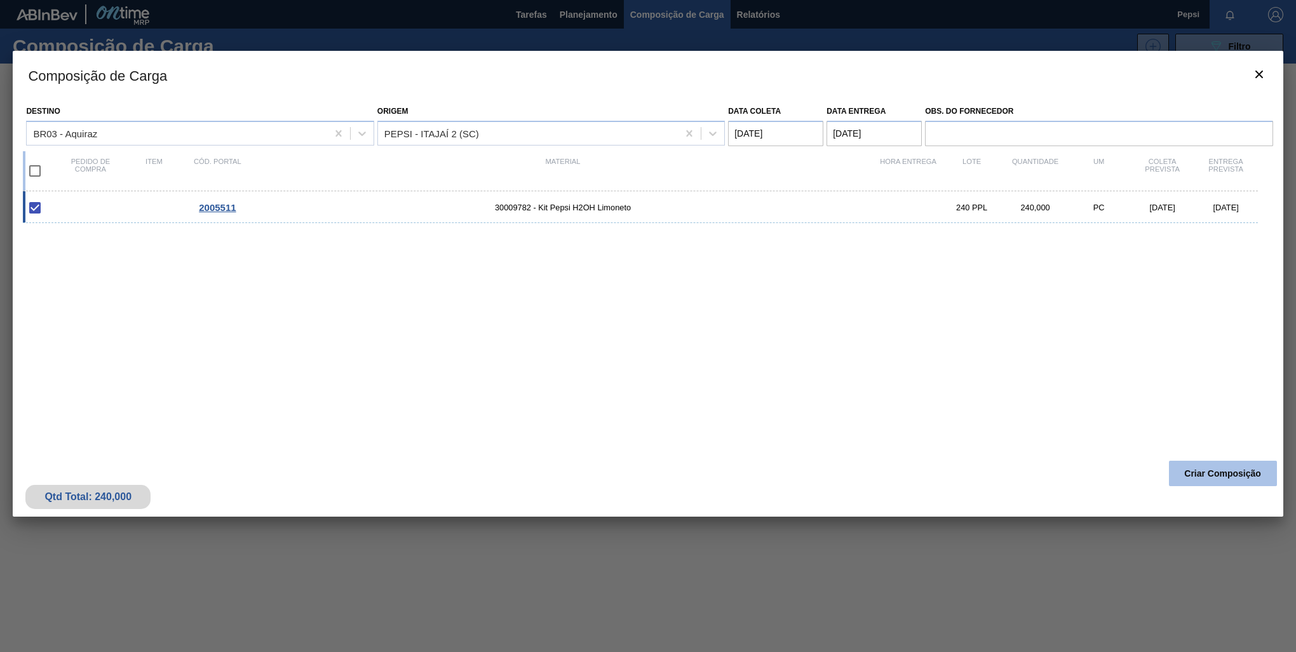
click at [1226, 474] on button "Criar Composição" at bounding box center [1223, 472] width 108 height 25
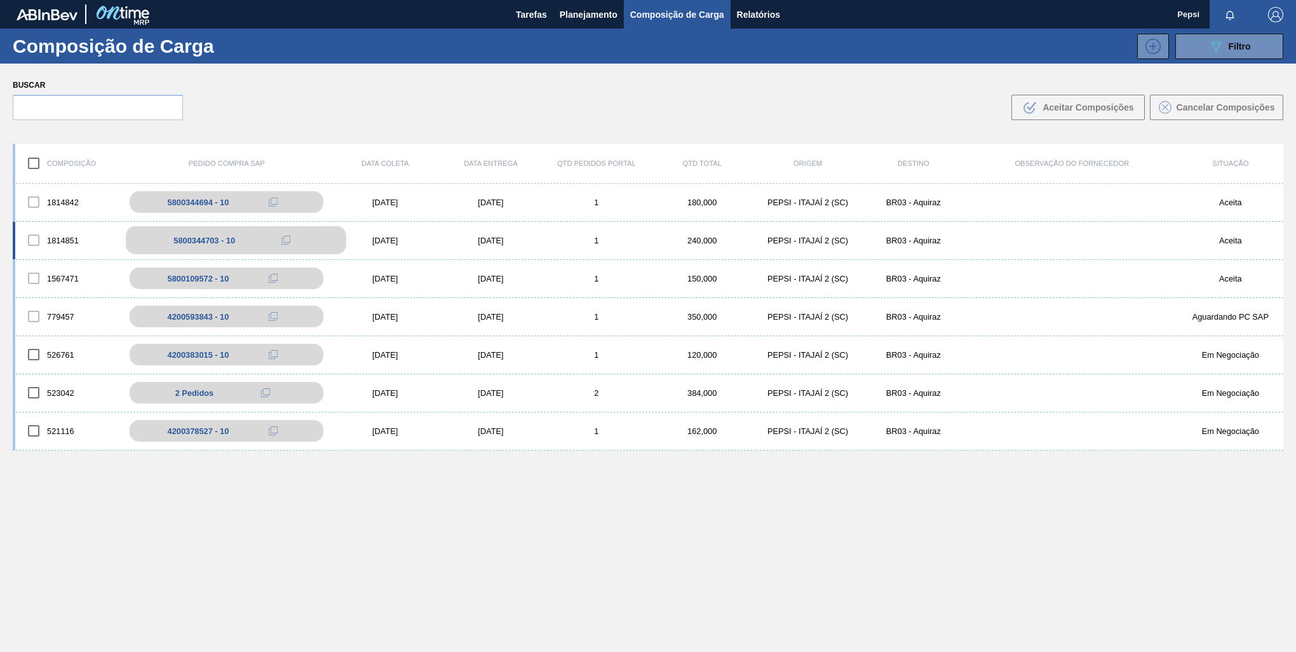
click at [284, 241] on icon at bounding box center [285, 240] width 9 height 9
